Goal: Find specific page/section: Find specific page/section

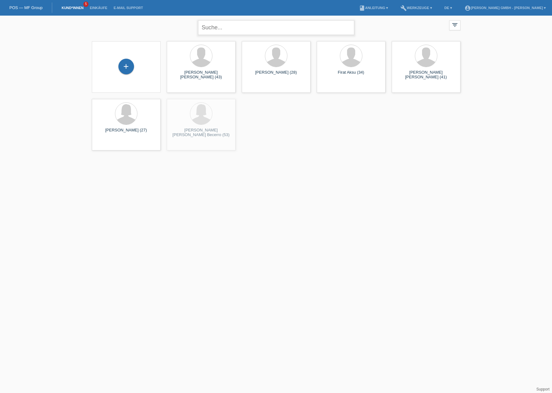
click at [227, 24] on input "text" at bounding box center [276, 27] width 156 height 15
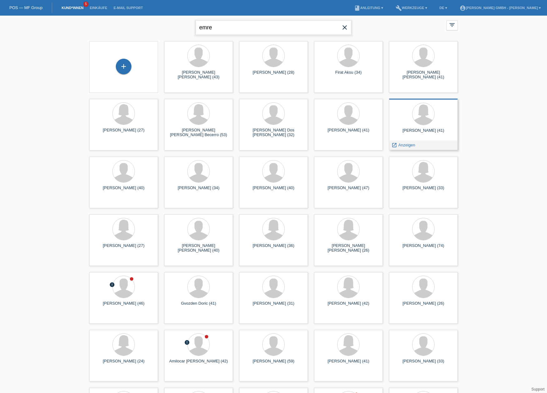
type input "emre"
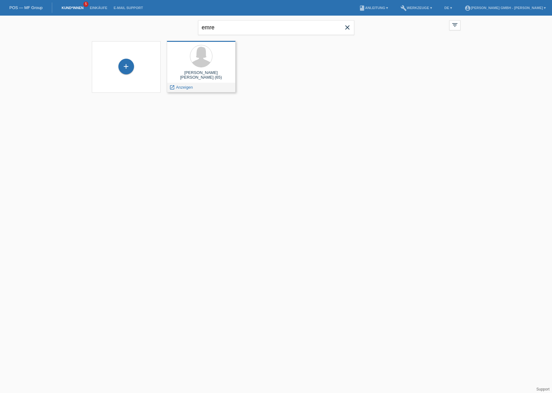
click at [217, 72] on div "[PERSON_NAME] [PERSON_NAME] (65)" at bounding box center [201, 75] width 59 height 10
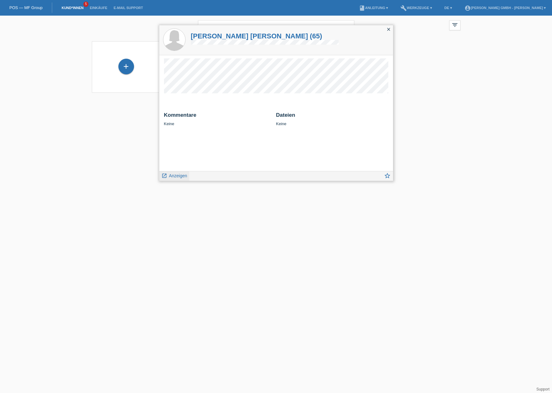
click at [178, 174] on span "Anzeigen" at bounding box center [178, 175] width 18 height 5
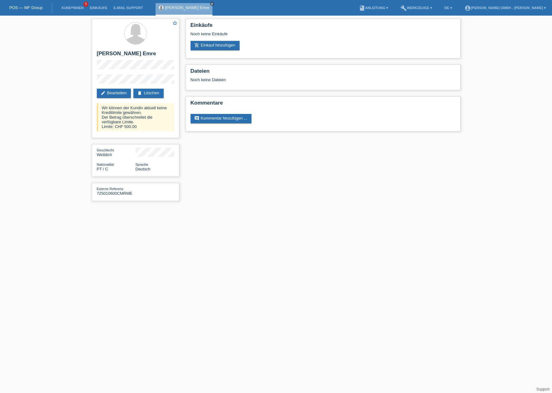
click at [297, 191] on div "star_border Cristina Maria Rodrigues Marreiros Emre edit Bearbeiten delete Lösc…" at bounding box center [276, 112] width 375 height 192
